Goal: Task Accomplishment & Management: Use online tool/utility

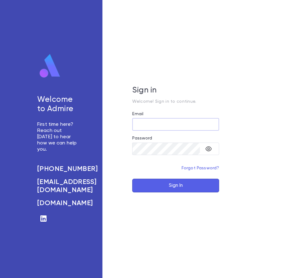
click at [184, 122] on input "Email" at bounding box center [175, 124] width 87 height 12
click at [182, 123] on input "Email" at bounding box center [175, 124] width 87 height 12
type input "**********"
click at [207, 148] on icon "toggle password visibility" at bounding box center [209, 148] width 6 height 5
click at [132, 178] on button "Sign In" at bounding box center [175, 185] width 87 height 14
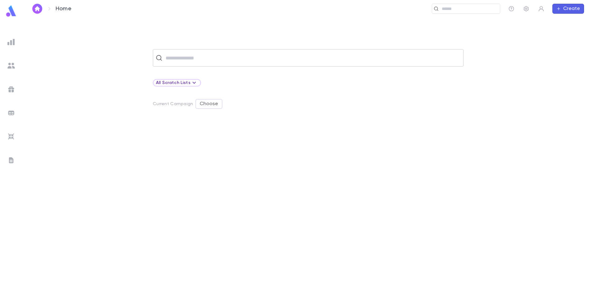
click at [199, 55] on input "text" at bounding box center [312, 58] width 297 height 12
click at [177, 56] on input "text" at bounding box center [312, 58] width 297 height 12
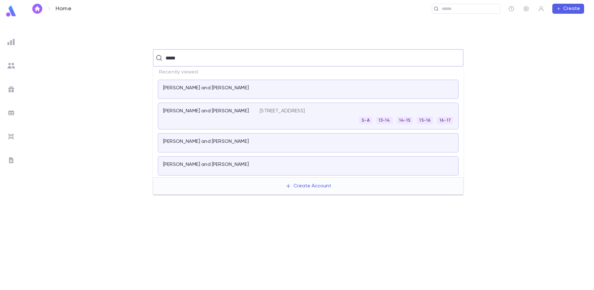
type input "*****"
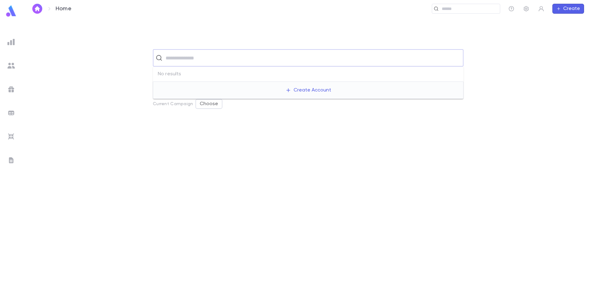
click at [7, 40] on div at bounding box center [11, 41] width 11 height 11
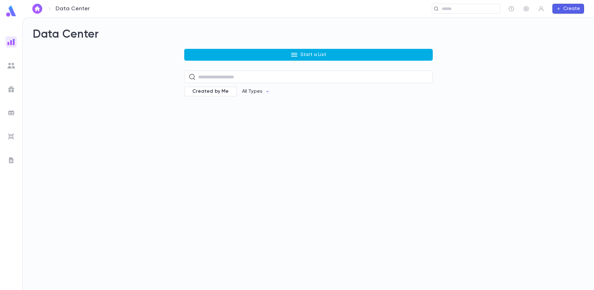
click at [232, 58] on button "Start a List" at bounding box center [308, 55] width 249 height 12
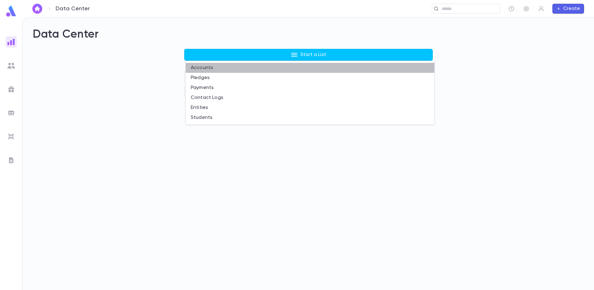
click at [224, 67] on li "Accounts" at bounding box center [310, 68] width 249 height 10
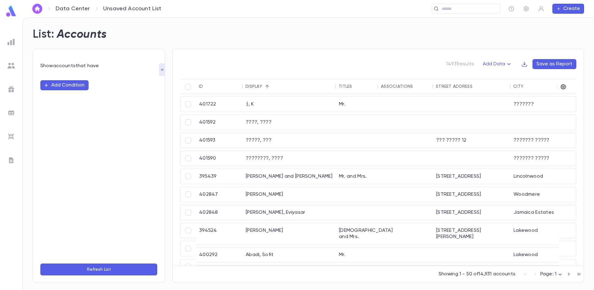
click at [77, 86] on button "Add Condition" at bounding box center [64, 85] width 48 height 10
click at [77, 87] on input "text" at bounding box center [96, 85] width 98 height 9
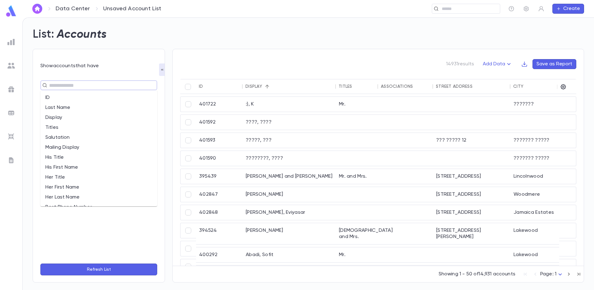
drag, startPoint x: 77, startPoint y: 102, endPoint x: 78, endPoint y: 107, distance: 5.1
click at [78, 107] on ul "ID Last Name Display Titles Salutation Mailing Display His Title His First Name…" at bounding box center [98, 148] width 117 height 116
click at [78, 107] on li "Last Name" at bounding box center [98, 108] width 117 height 10
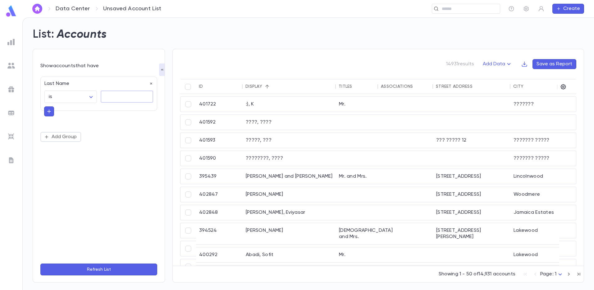
click at [118, 93] on textarea at bounding box center [127, 96] width 44 height 12
type textarea "*****"
click at [100, 266] on button "Refresh List" at bounding box center [98, 269] width 117 height 12
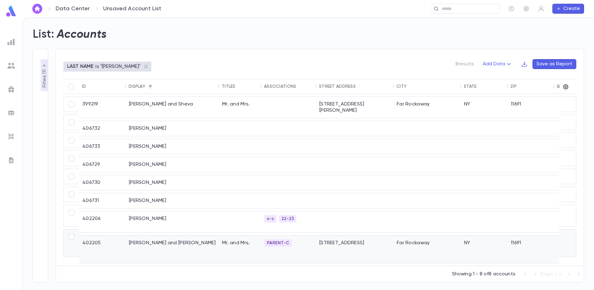
click at [293, 241] on div "1415 Minto Street" at bounding box center [354, 248] width 77 height 27
